Goal: Find specific page/section: Find specific page/section

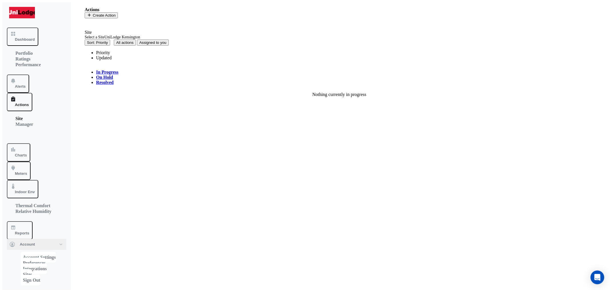
click at [113, 75] on link "On Hold" at bounding box center [104, 77] width 17 height 5
drag, startPoint x: 104, startPoint y: 59, endPoint x: 98, endPoint y: 58, distance: 5.7
click at [104, 70] on link "In Progress" at bounding box center [107, 72] width 22 height 5
click at [29, 74] on button "Alerts" at bounding box center [18, 83] width 22 height 18
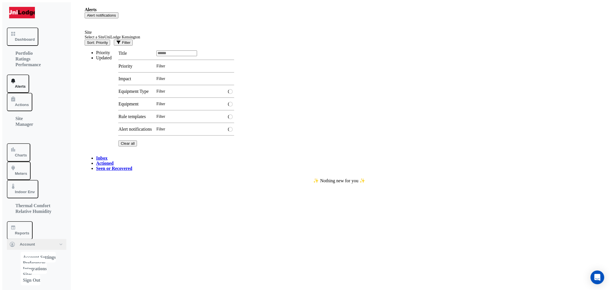
click at [114, 160] on link "Actioned" at bounding box center [104, 162] width 17 height 5
click at [96, 155] on link "Inbox" at bounding box center [101, 157] width 11 height 5
click at [32, 93] on button "Actions" at bounding box center [19, 102] width 25 height 18
